Goal: Task Accomplishment & Management: Manage account settings

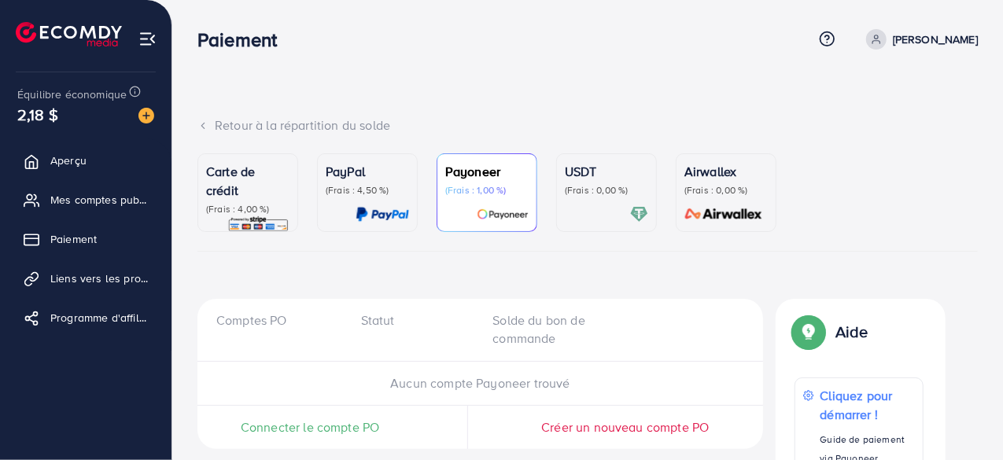
click at [87, 31] on img at bounding box center [69, 34] width 106 height 24
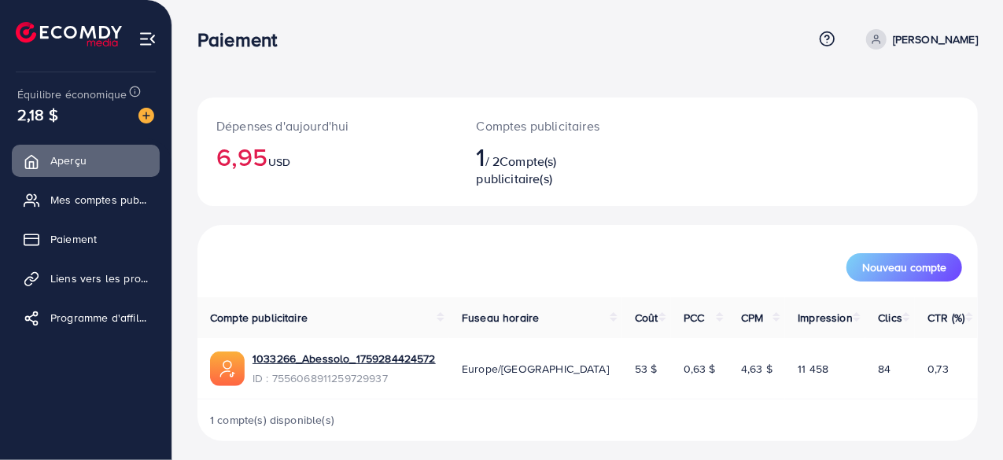
click at [107, 24] on img at bounding box center [69, 34] width 106 height 24
click at [142, 45] on img at bounding box center [147, 39] width 18 height 18
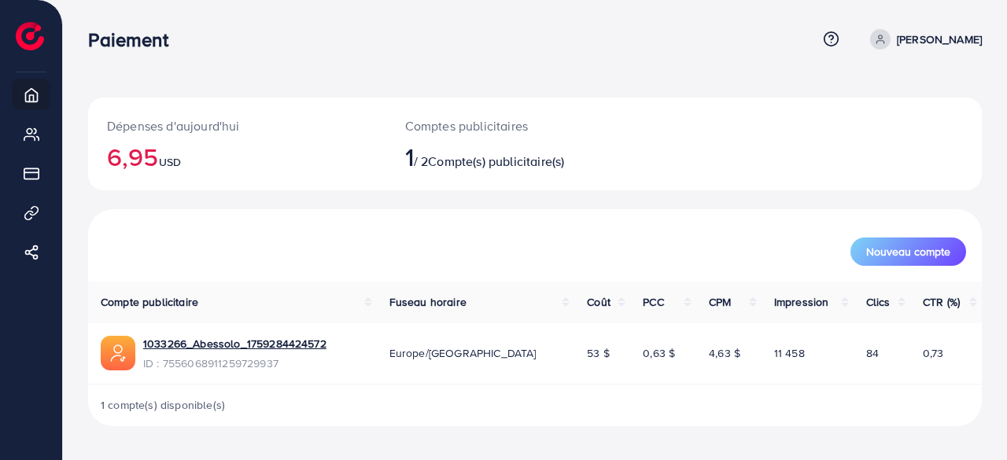
click at [928, 42] on font "[PERSON_NAME]" at bounding box center [939, 39] width 85 height 16
click at [886, 131] on font "Se déconnecter" at bounding box center [910, 128] width 89 height 17
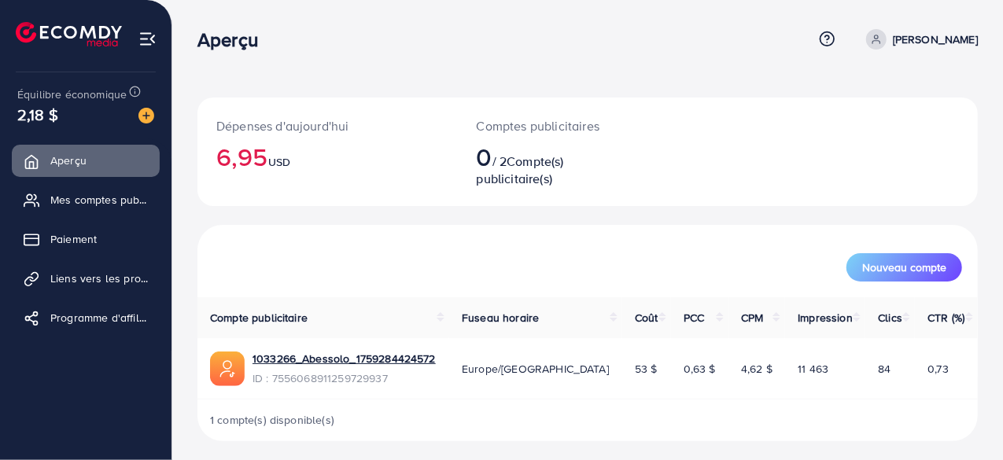
click at [922, 41] on font "[PERSON_NAME]" at bounding box center [935, 39] width 85 height 16
click at [886, 134] on font "Se déconnecter" at bounding box center [906, 128] width 89 height 17
